Goal: Task Accomplishment & Management: Manage account settings

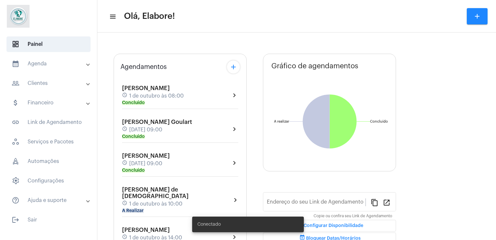
type input "[URL][DOMAIN_NAME]"
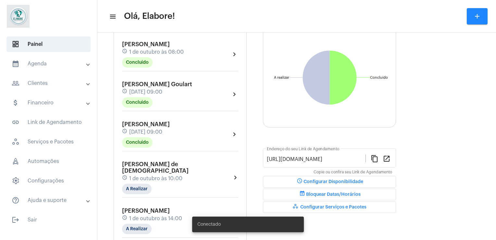
scroll to position [64, 0]
click at [135, 183] on mat-chip "A Realizar" at bounding box center [137, 188] width 30 height 10
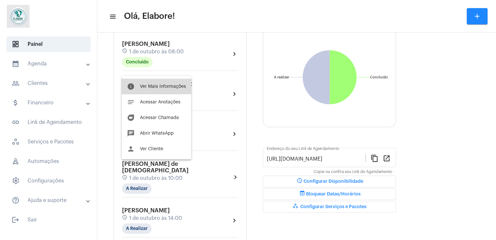
click at [154, 82] on button "info Ver Mais Informações" at bounding box center [157, 87] width 70 height 16
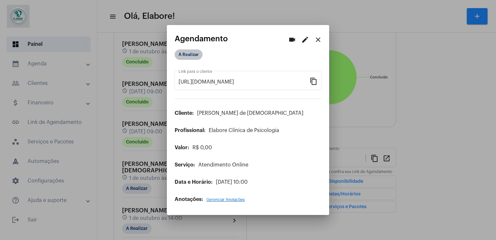
click at [188, 54] on mat-chip "A Realizar" at bounding box center [189, 54] width 28 height 10
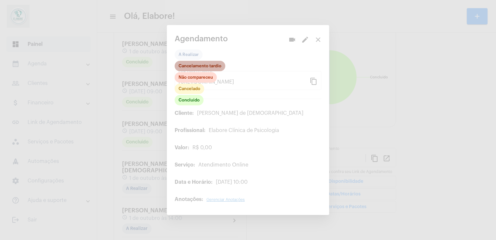
click at [210, 66] on mat-chip "Cancelamento tardio" at bounding box center [200, 66] width 51 height 10
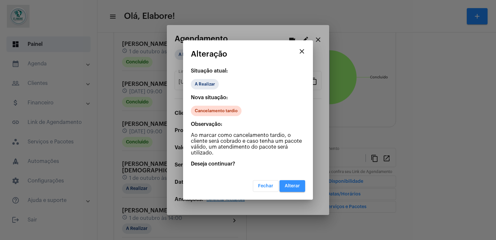
click at [298, 182] on button "Alterar" at bounding box center [293, 186] width 26 height 12
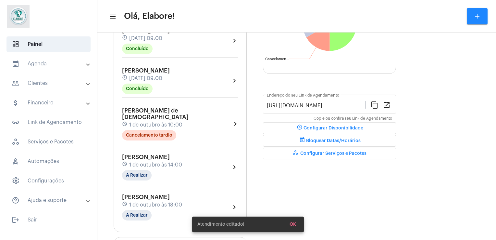
scroll to position [118, 0]
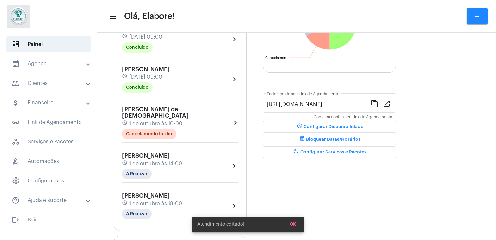
click at [143, 171] on div "[PERSON_NAME] schedule [DATE] 14:00 A Realizar chevron_right" at bounding box center [181, 167] width 120 height 33
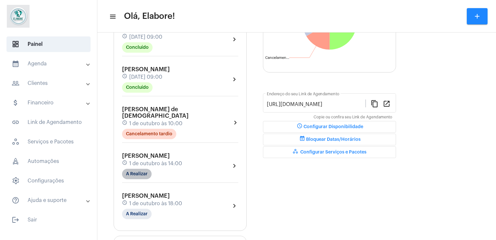
click at [140, 169] on mat-chip "A Realizar" at bounding box center [137, 174] width 30 height 10
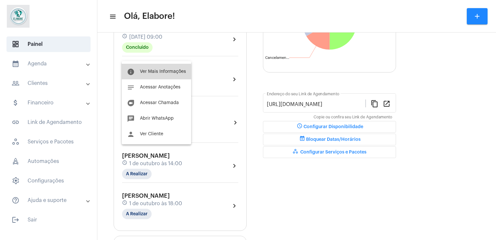
click at [141, 73] on span "Ver Mais Informações" at bounding box center [163, 71] width 46 height 5
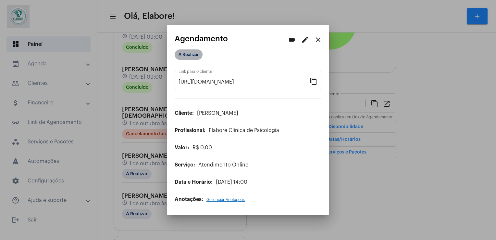
click at [187, 55] on mat-chip "A Realizar" at bounding box center [189, 54] width 28 height 10
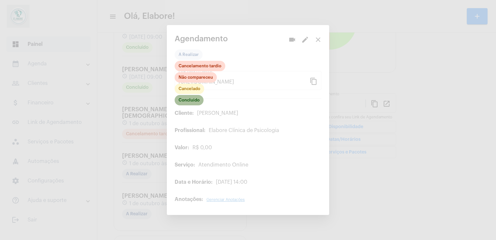
click at [195, 102] on mat-chip "Concluído" at bounding box center [189, 100] width 29 height 10
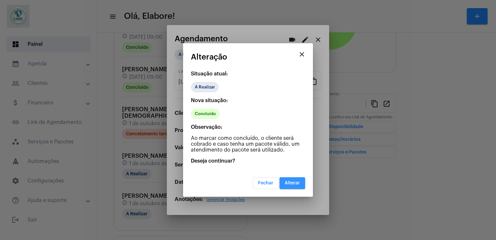
click at [297, 183] on span "Alterar" at bounding box center [292, 183] width 15 height 5
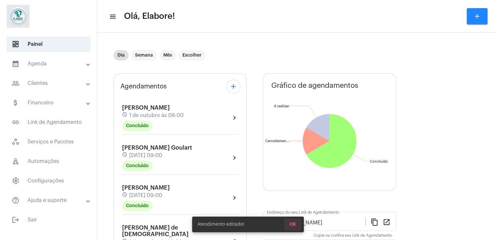
click at [295, 228] on button "OK" at bounding box center [293, 224] width 17 height 12
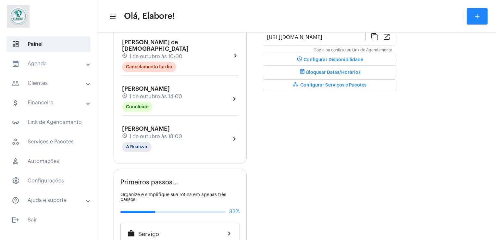
scroll to position [188, 0]
